Goal: Task Accomplishment & Management: Manage account settings

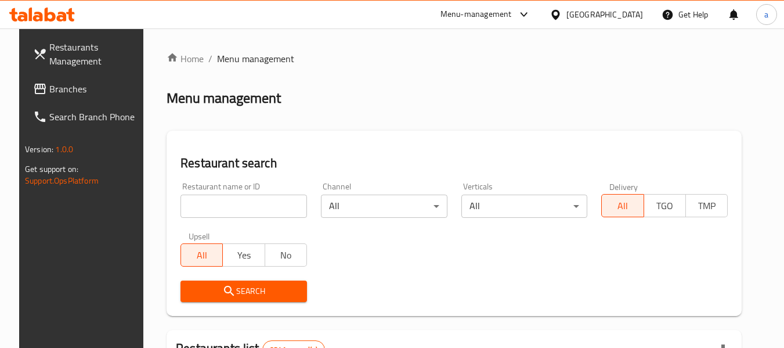
click at [33, 84] on span at bounding box center [41, 89] width 16 height 14
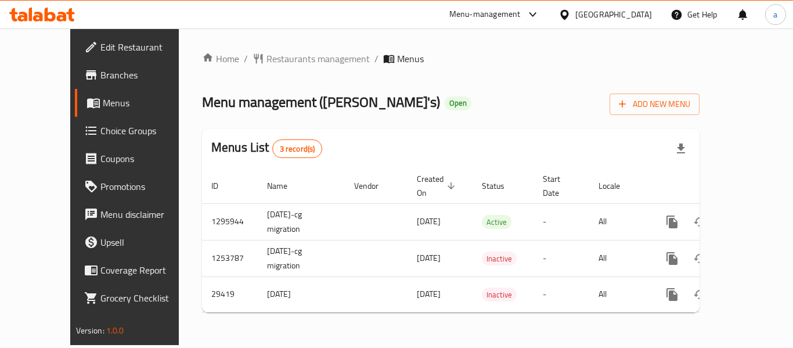
click at [100, 134] on span "Choice Groups" at bounding box center [146, 131] width 93 height 14
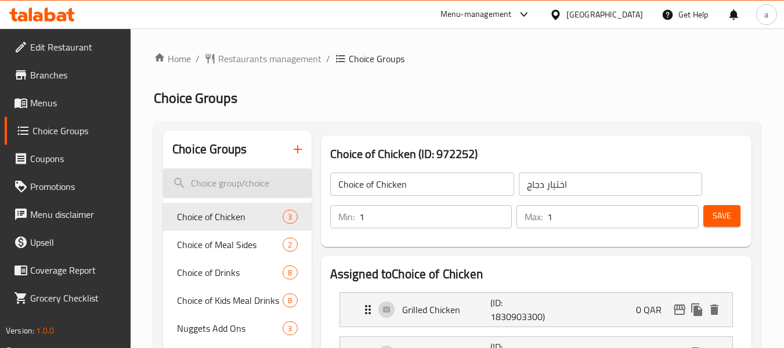
click at [216, 184] on input "search" at bounding box center [237, 183] width 148 height 30
paste input "Value Beef Burger Add-ons"
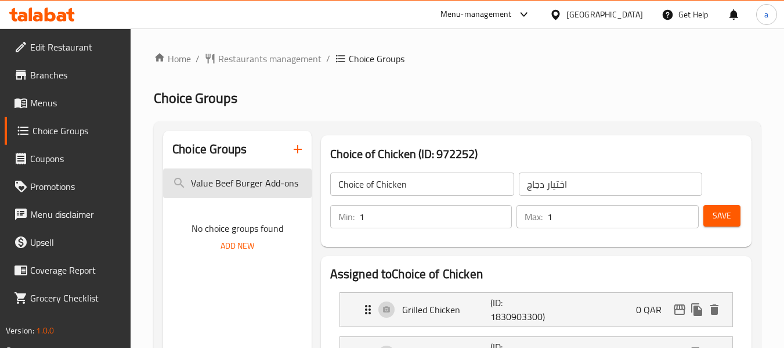
drag, startPoint x: 263, startPoint y: 183, endPoint x: 311, endPoint y: 188, distance: 48.4
click at [311, 188] on input "Value Beef Burger Add-ons" at bounding box center [237, 183] width 148 height 30
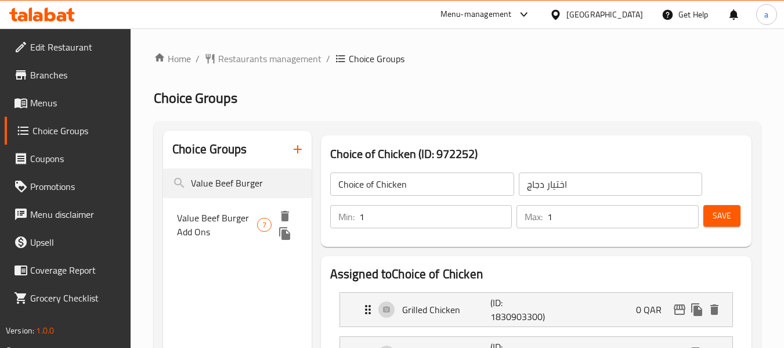
type input "Value Beef Burger"
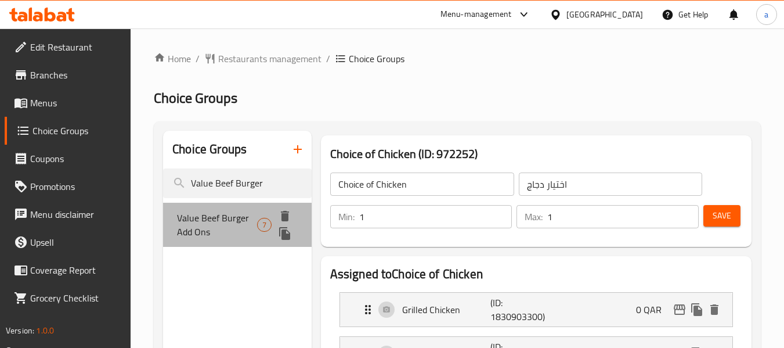
click at [238, 218] on span "Value Beef Burger Add Ons" at bounding box center [217, 225] width 80 height 28
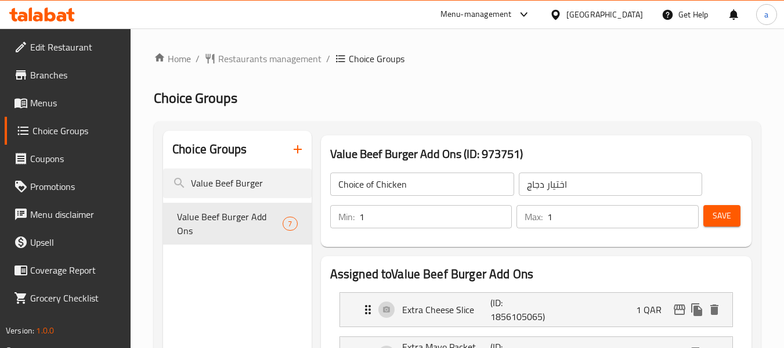
type input "Value Beef Burger Add Ons"
type input "إضافات برجر لحم بقر قيمة"
type input "0"
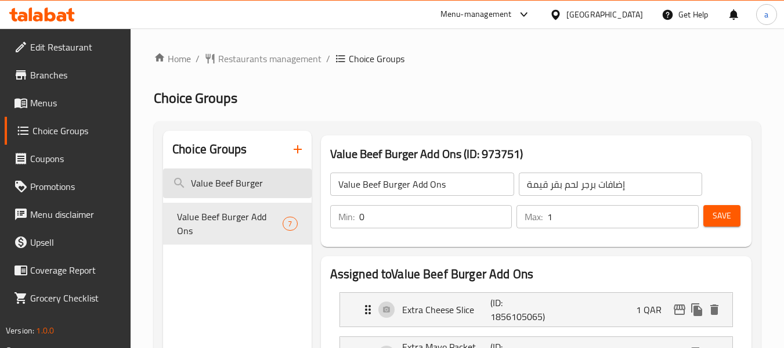
click at [229, 183] on input "Value Beef Burger" at bounding box center [237, 183] width 148 height 30
paste input "Selection of drinks"
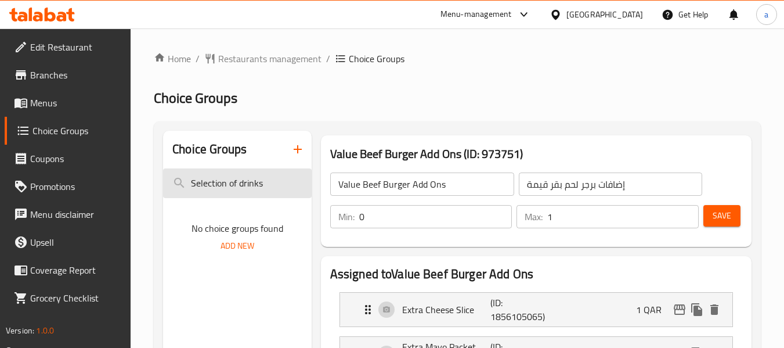
drag, startPoint x: 236, startPoint y: 183, endPoint x: 184, endPoint y: 192, distance: 52.5
click at [184, 192] on input "Selection of drinks" at bounding box center [237, 183] width 148 height 30
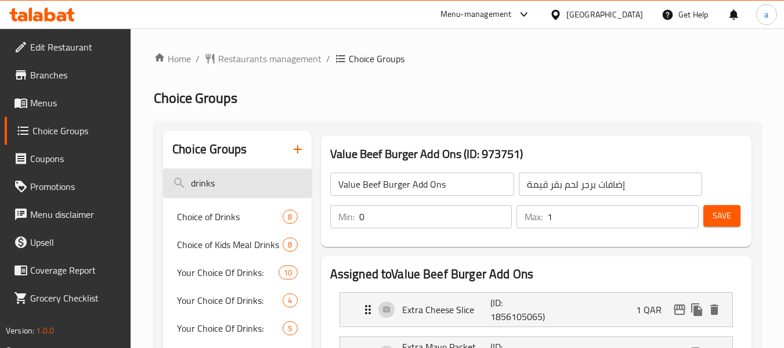
click at [244, 191] on input "drinks" at bounding box center [237, 183] width 148 height 30
paste input "Choosing side dishes for the meal"
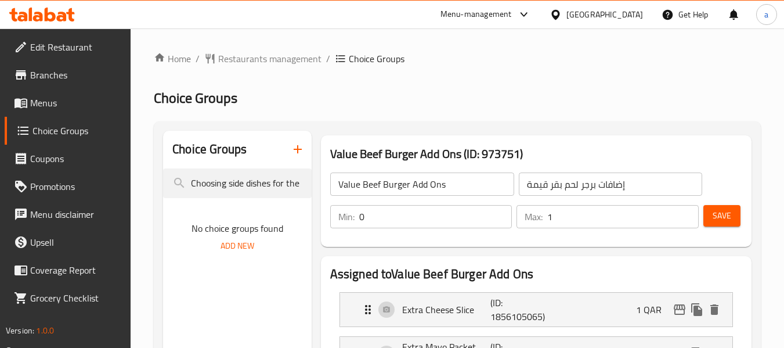
drag, startPoint x: 208, startPoint y: 182, endPoint x: 124, endPoint y: 189, distance: 84.5
drag, startPoint x: 237, startPoint y: 178, endPoint x: 329, endPoint y: 184, distance: 91.3
click at [261, 189] on input "side dishes" at bounding box center [237, 183] width 148 height 30
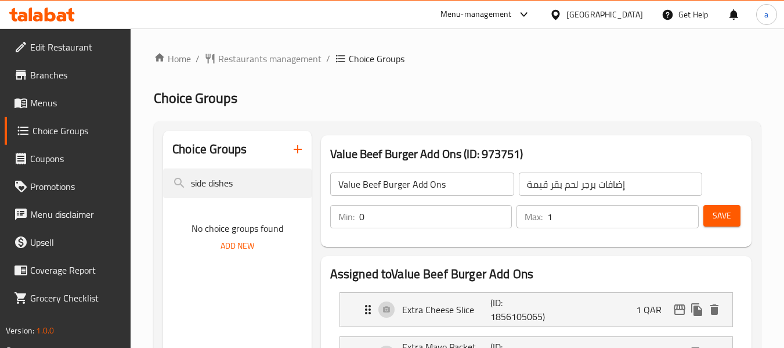
type input "side dishes"
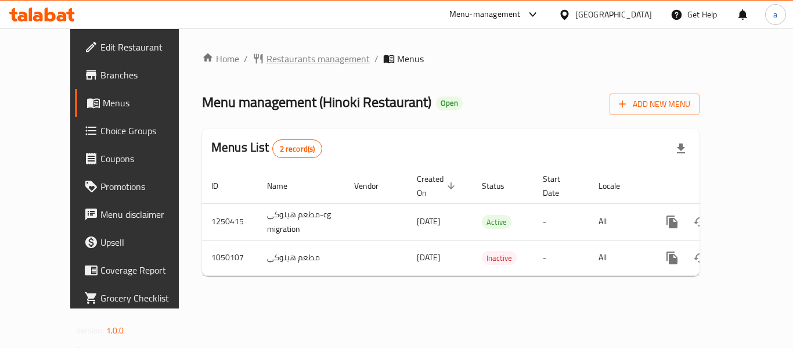
click at [266, 64] on span "Restaurants management" at bounding box center [317, 59] width 103 height 14
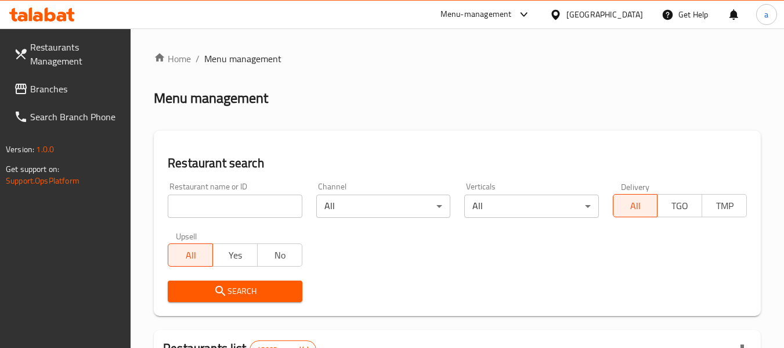
click at [66, 88] on span "Branches" at bounding box center [76, 89] width 92 height 14
